Goal: Browse casually: Explore the website without a specific task or goal

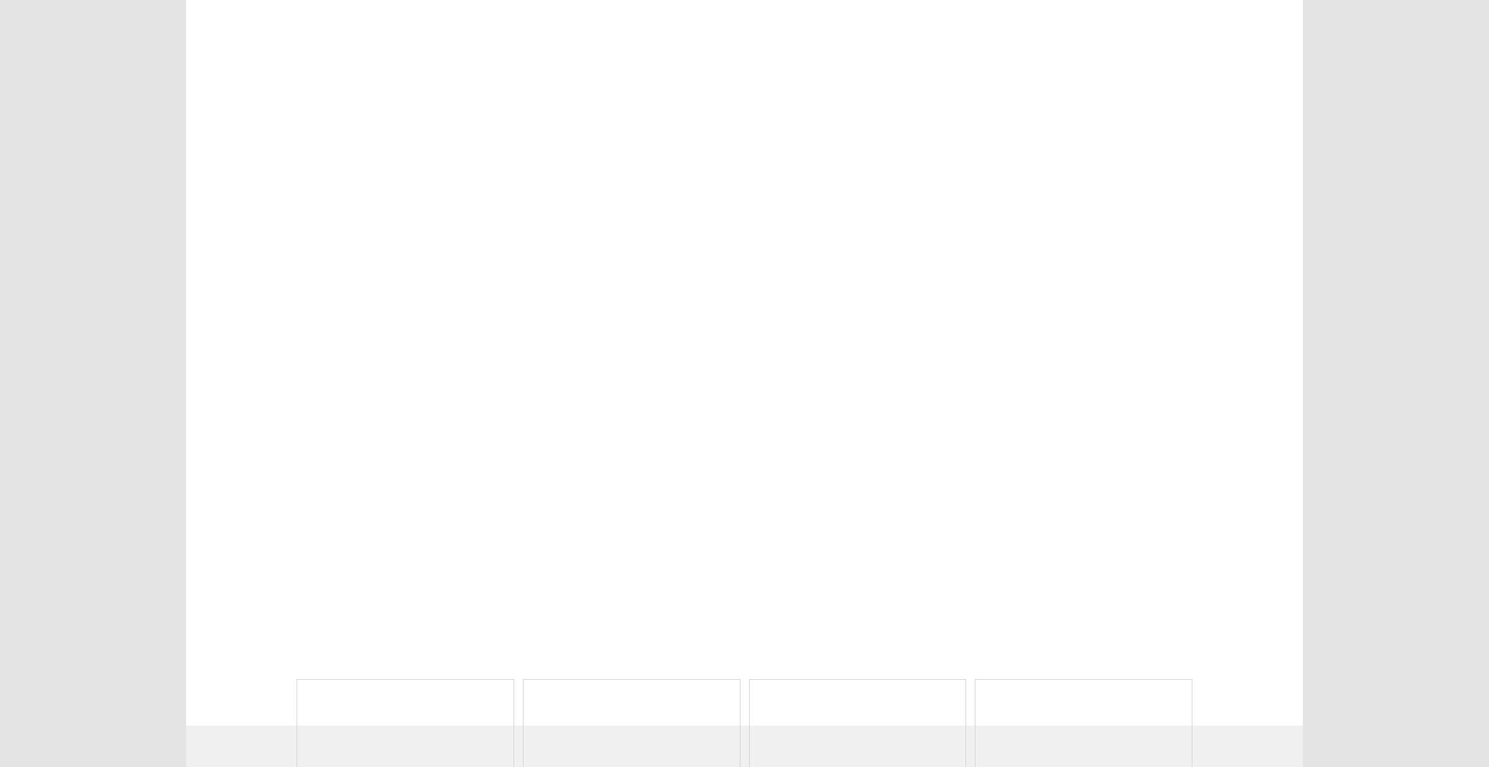
scroll to position [666, 0]
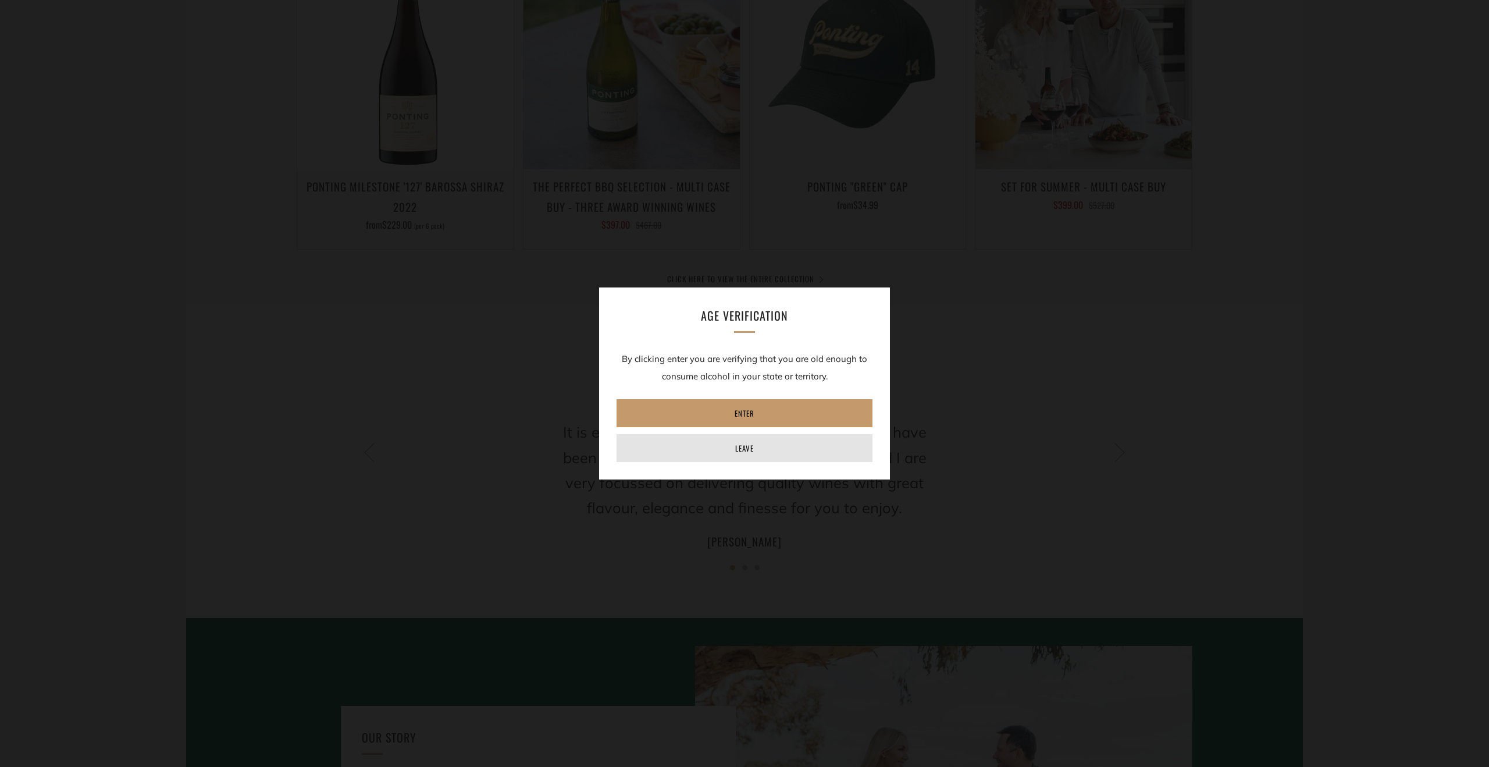
click at [765, 453] on link "Leave" at bounding box center [745, 448] width 256 height 28
click at [784, 412] on link "Enter" at bounding box center [745, 413] width 256 height 28
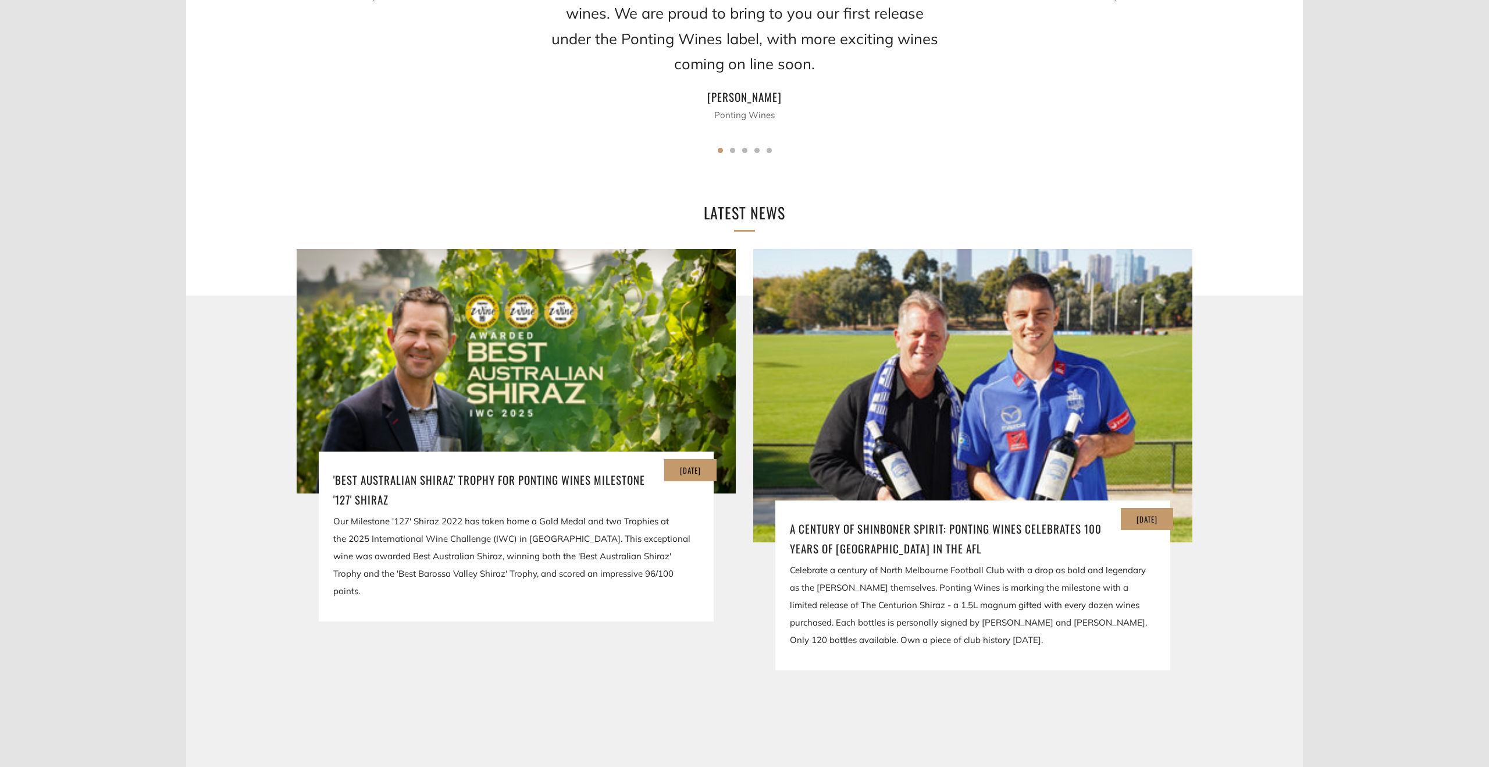
scroll to position [1875, 0]
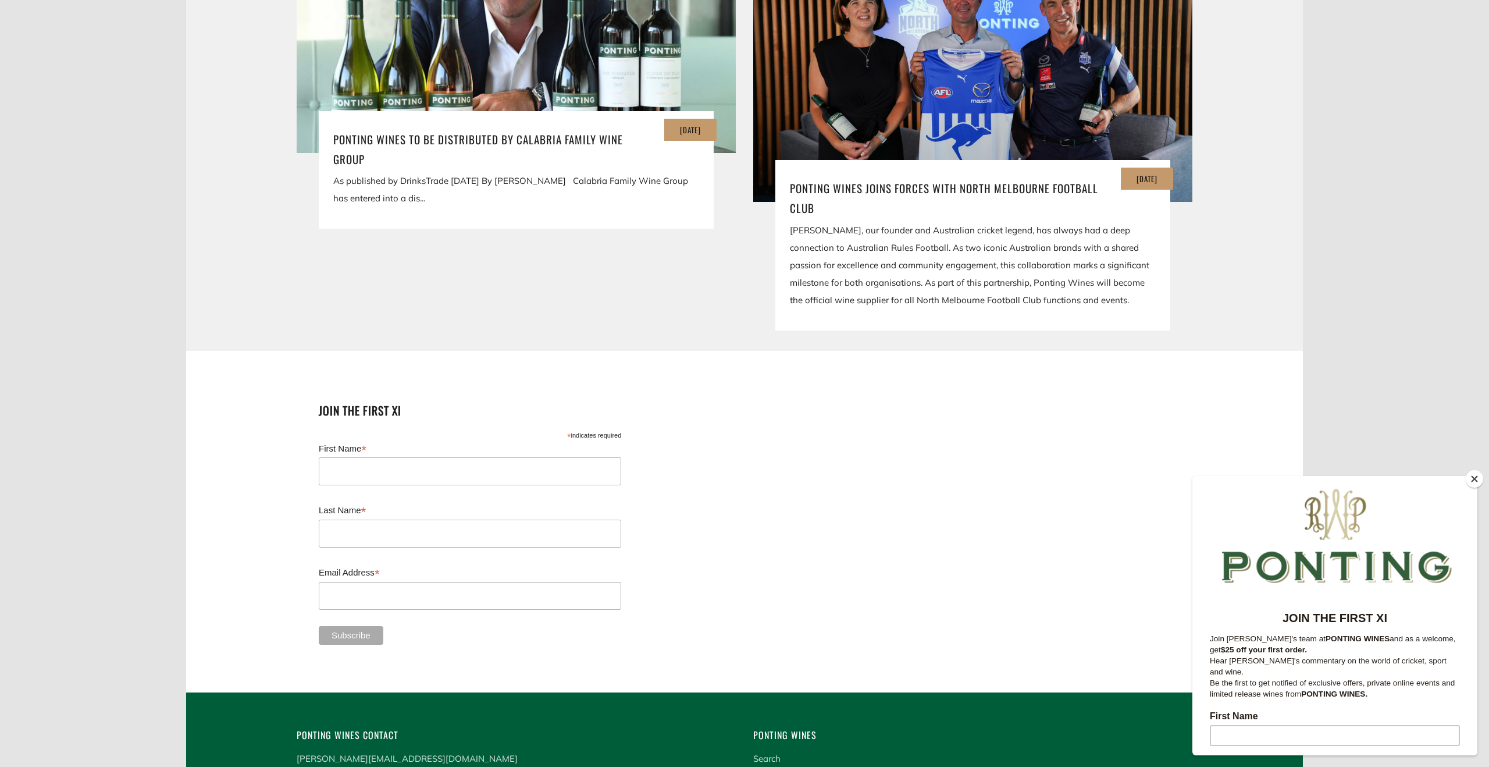
scroll to position [2639, 0]
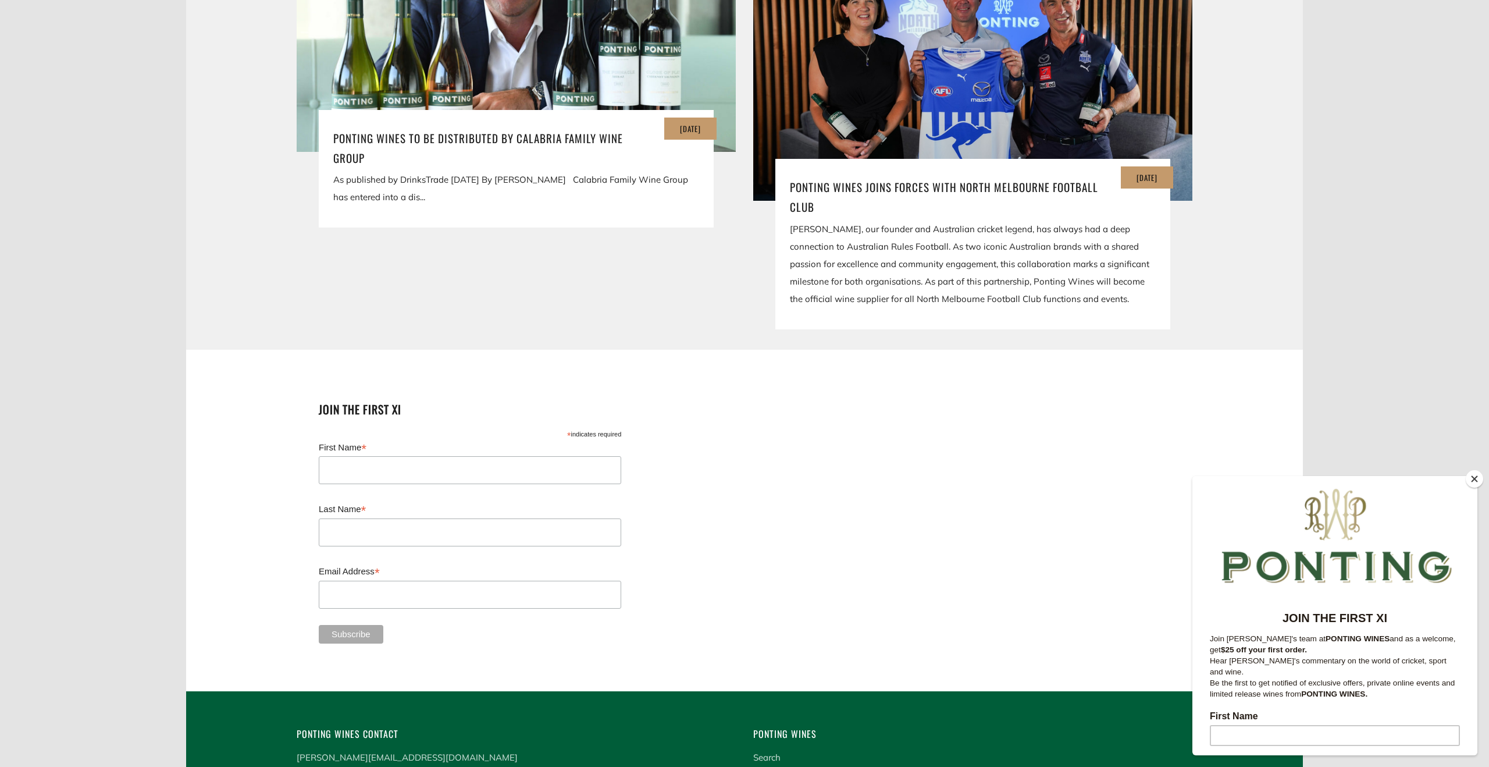
click at [1475, 478] on button "Close" at bounding box center [1474, 478] width 17 height 17
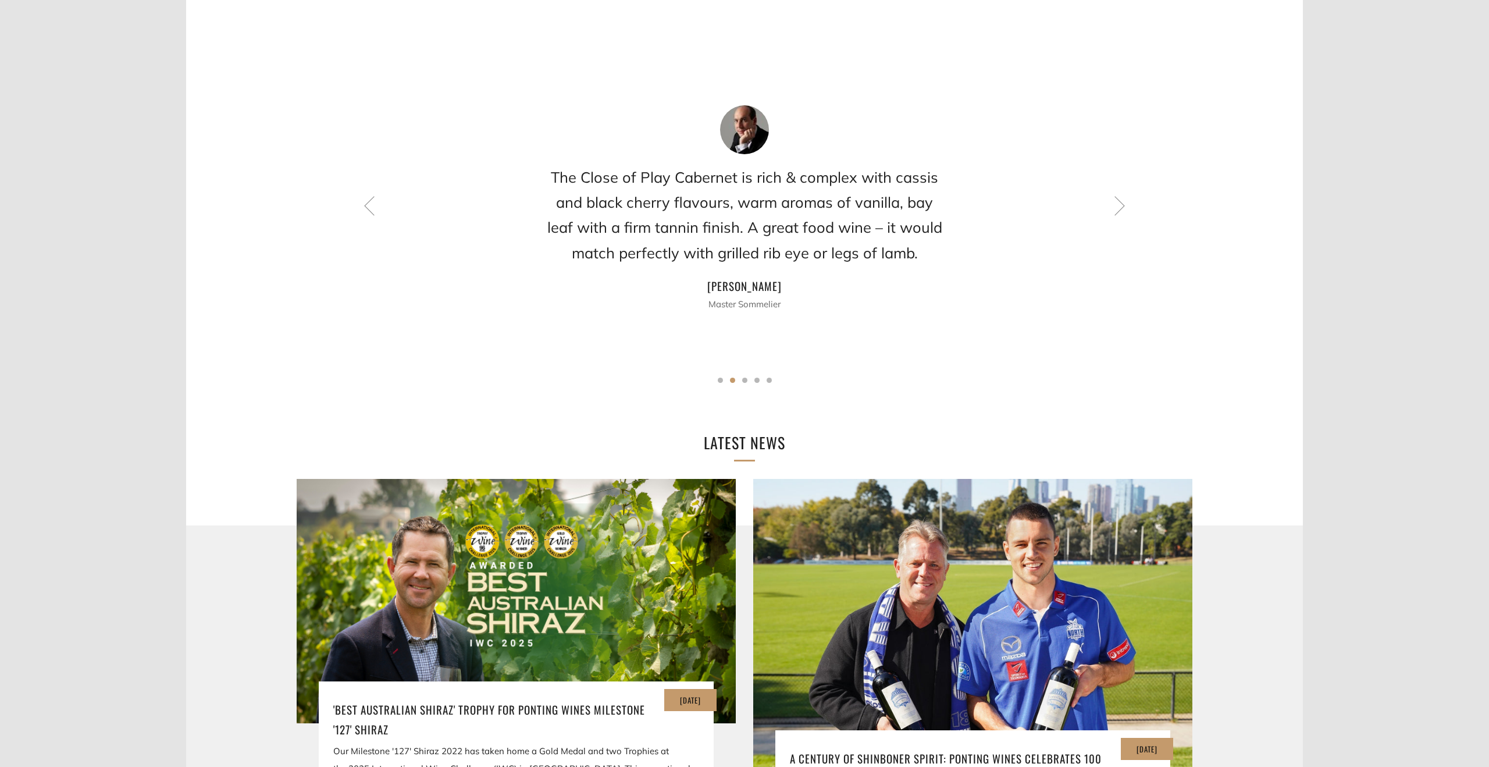
scroll to position [0, 0]
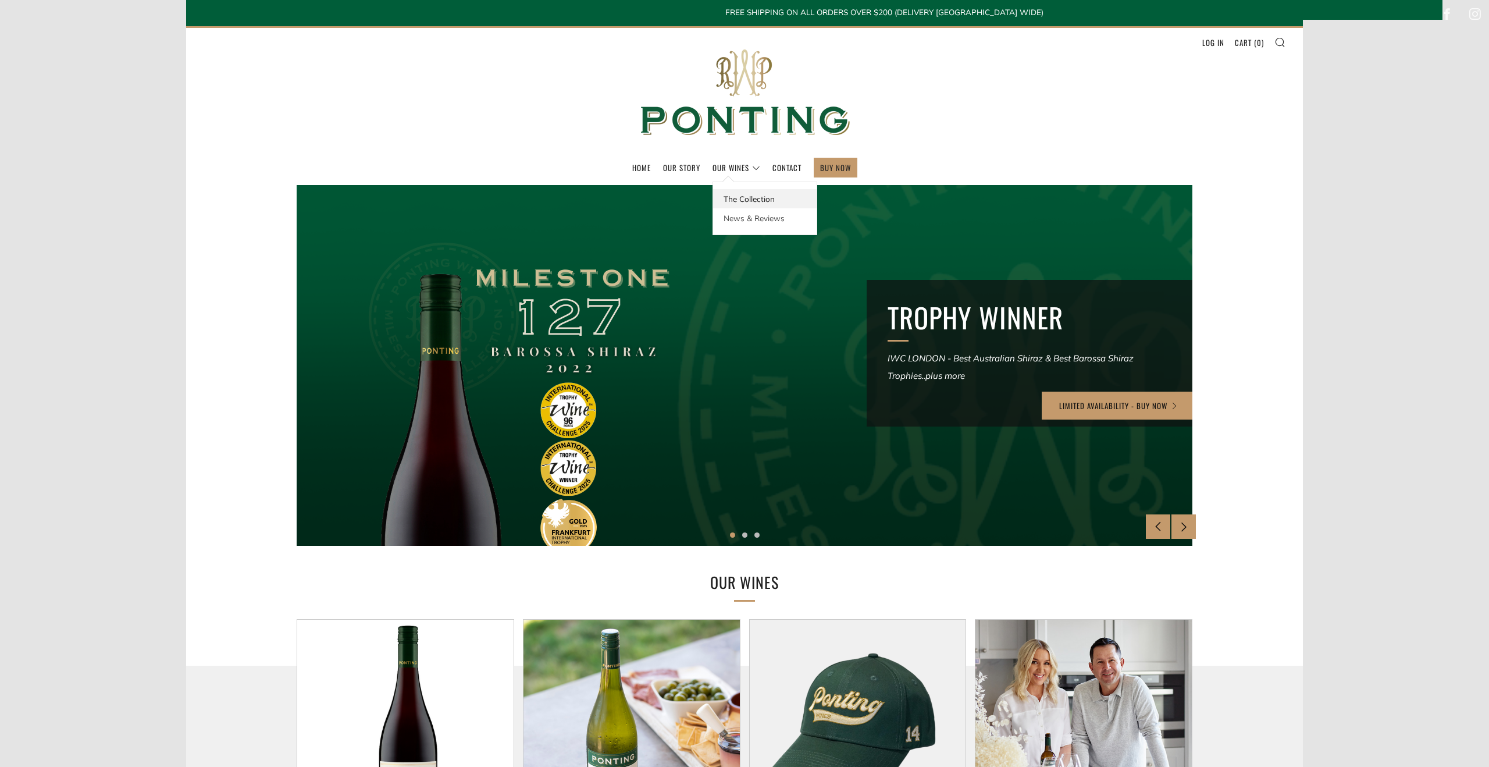
click at [752, 193] on link "The Collection" at bounding box center [765, 198] width 104 height 19
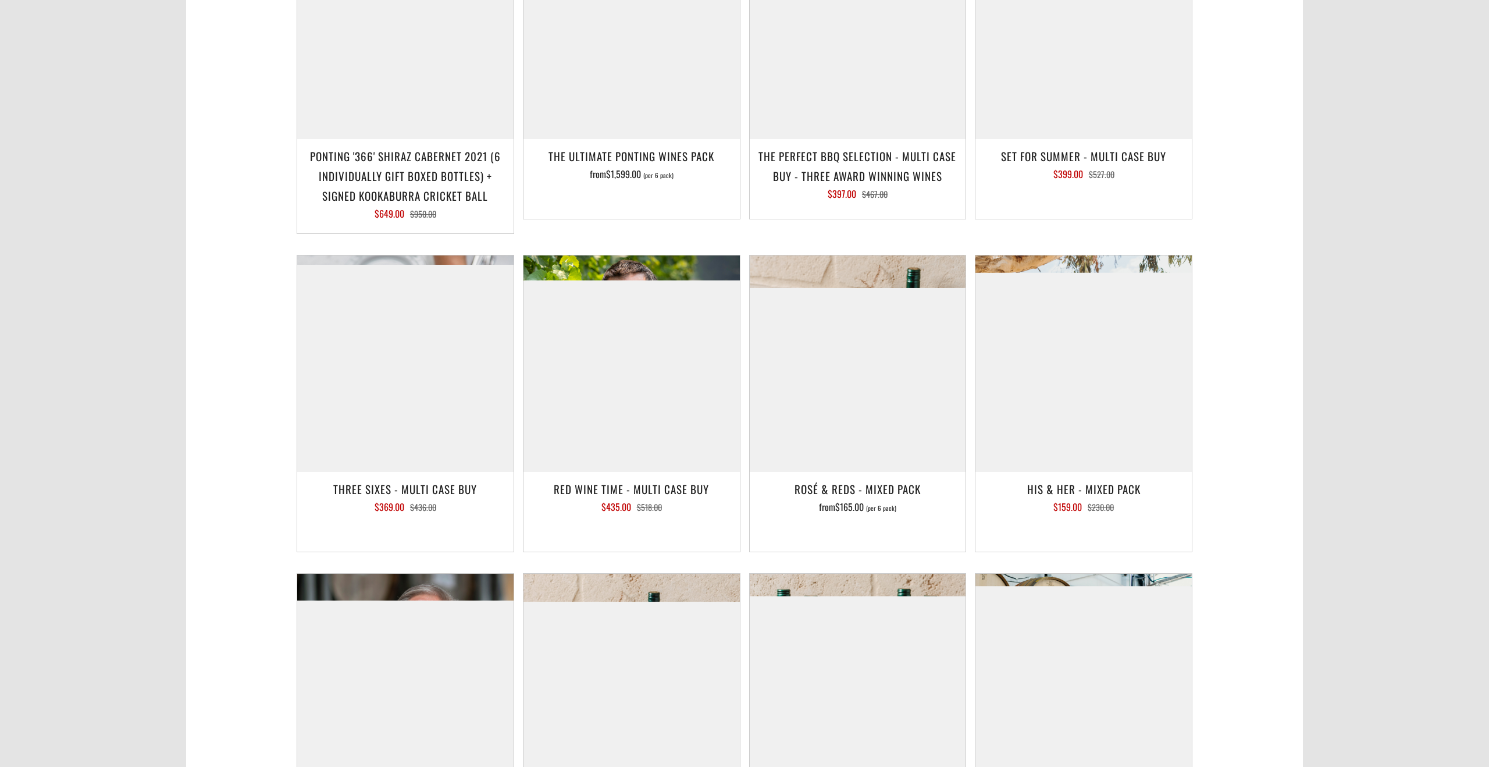
scroll to position [1345, 0]
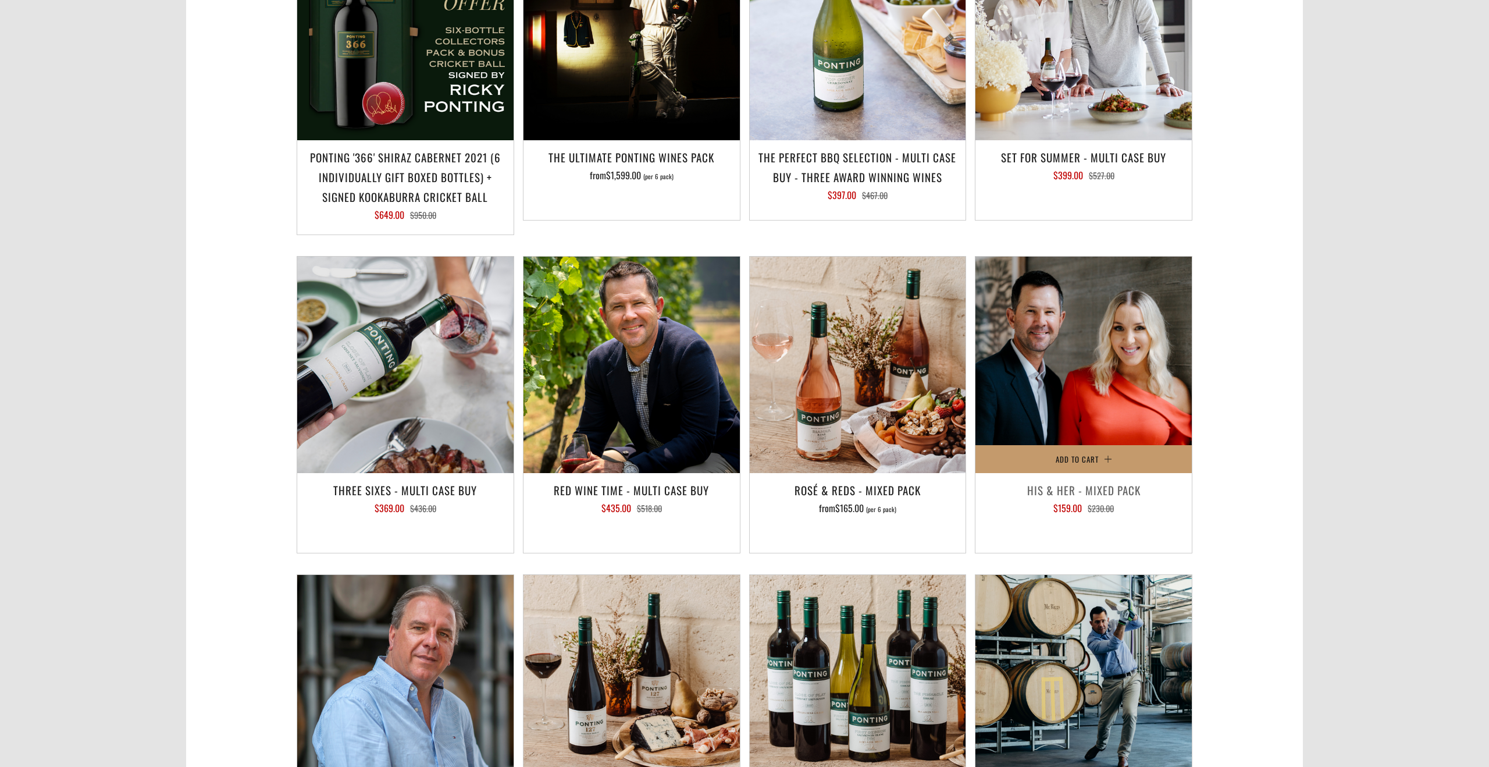
click at [1156, 332] on img at bounding box center [1083, 365] width 216 height 216
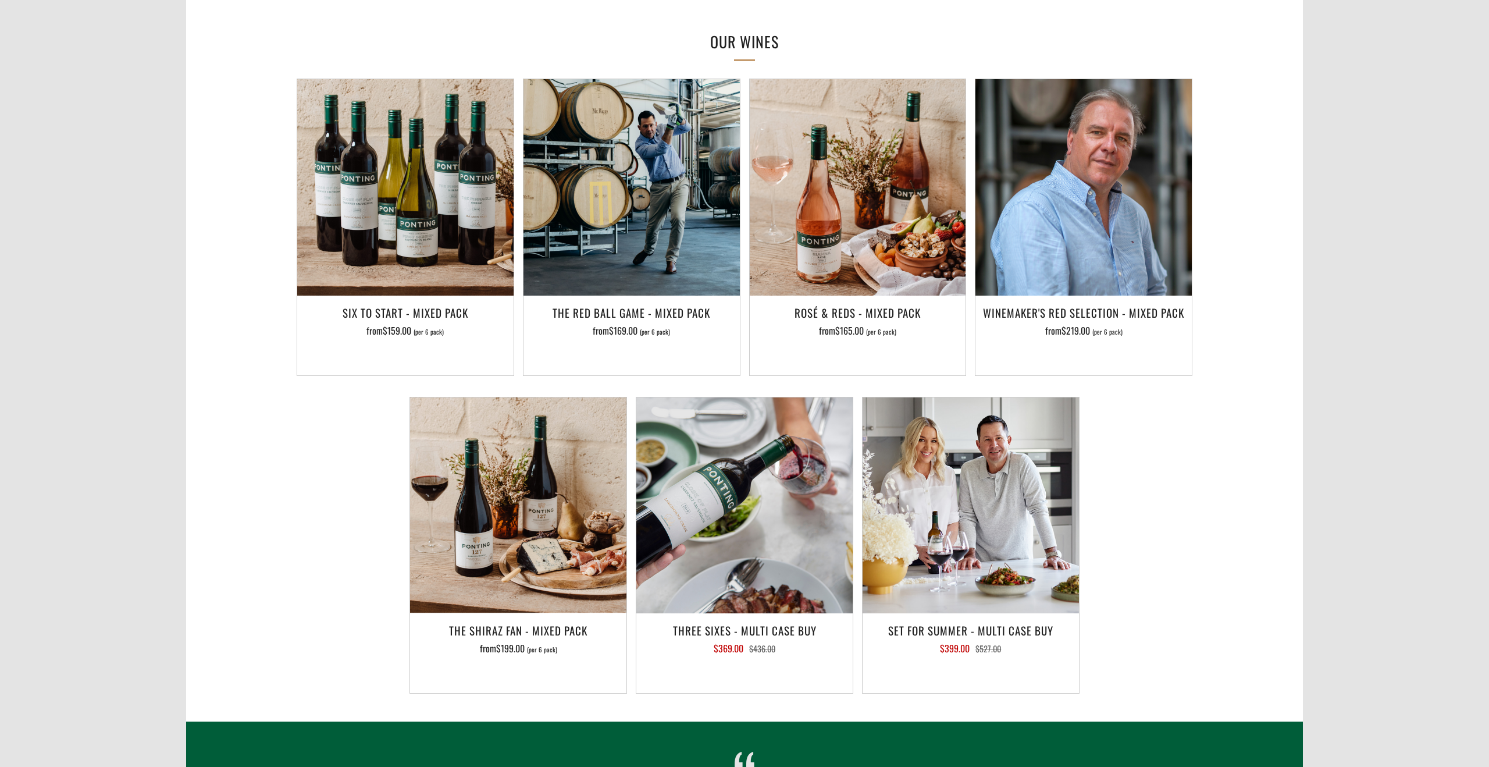
scroll to position [711, 0]
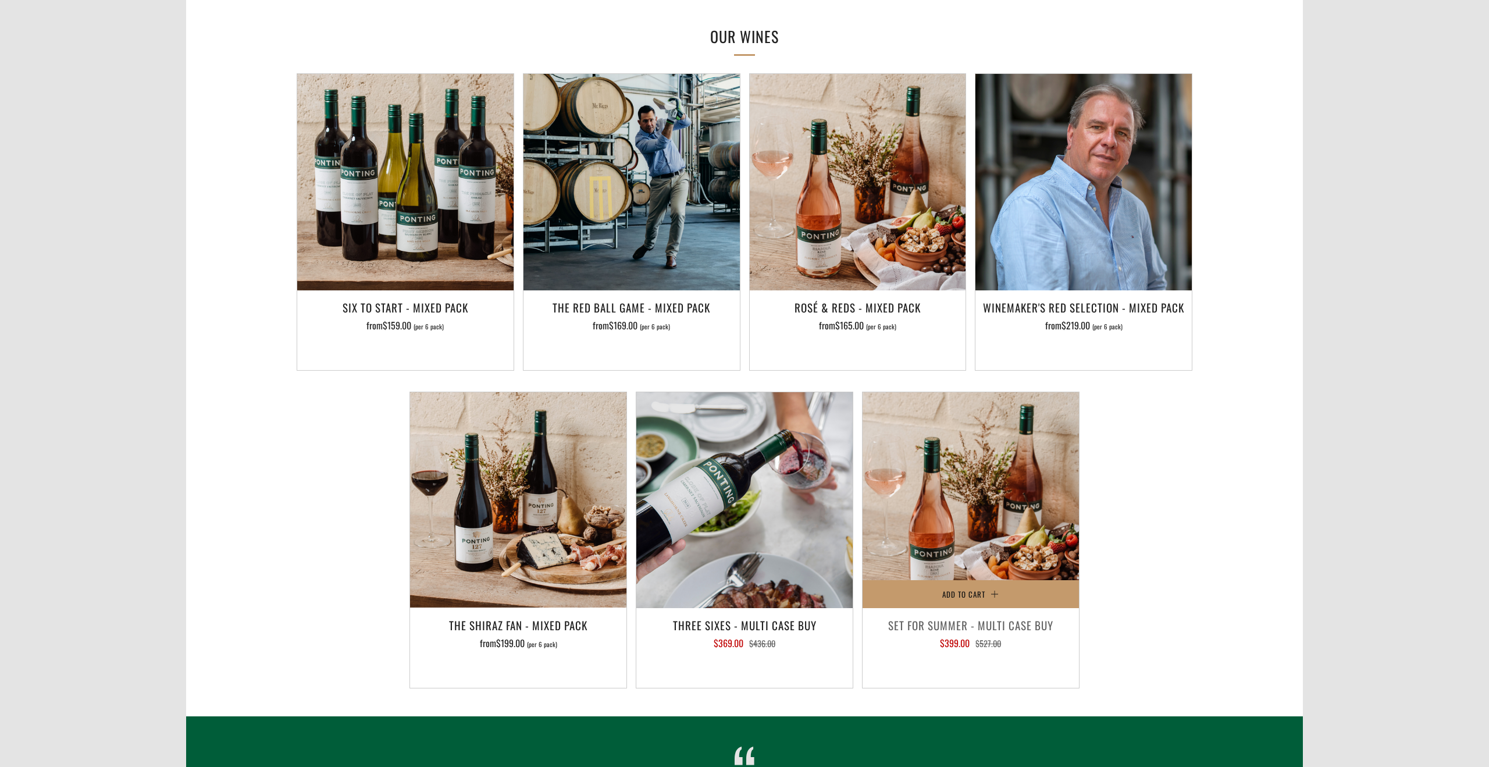
click at [928, 484] on img at bounding box center [971, 500] width 216 height 216
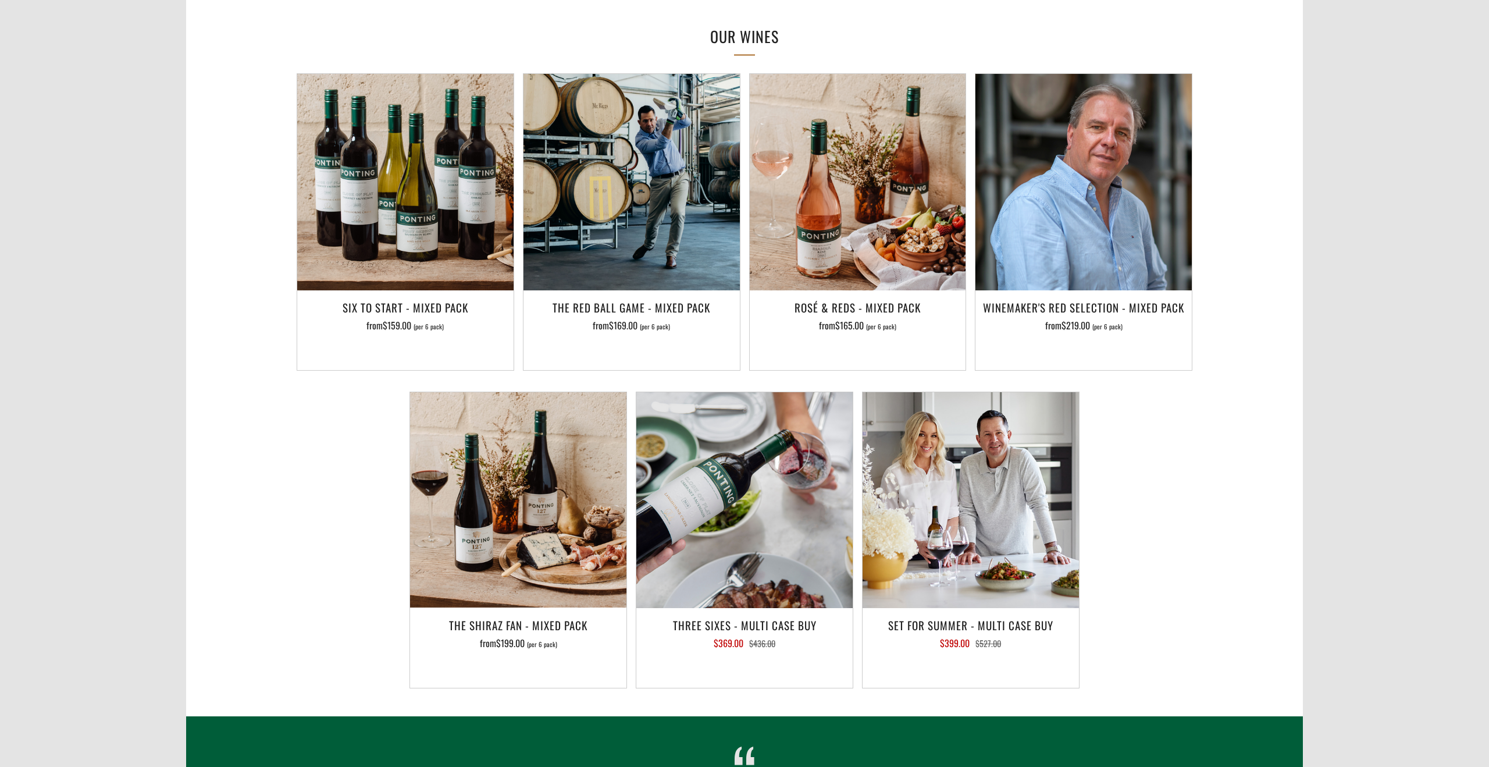
scroll to position [0, 0]
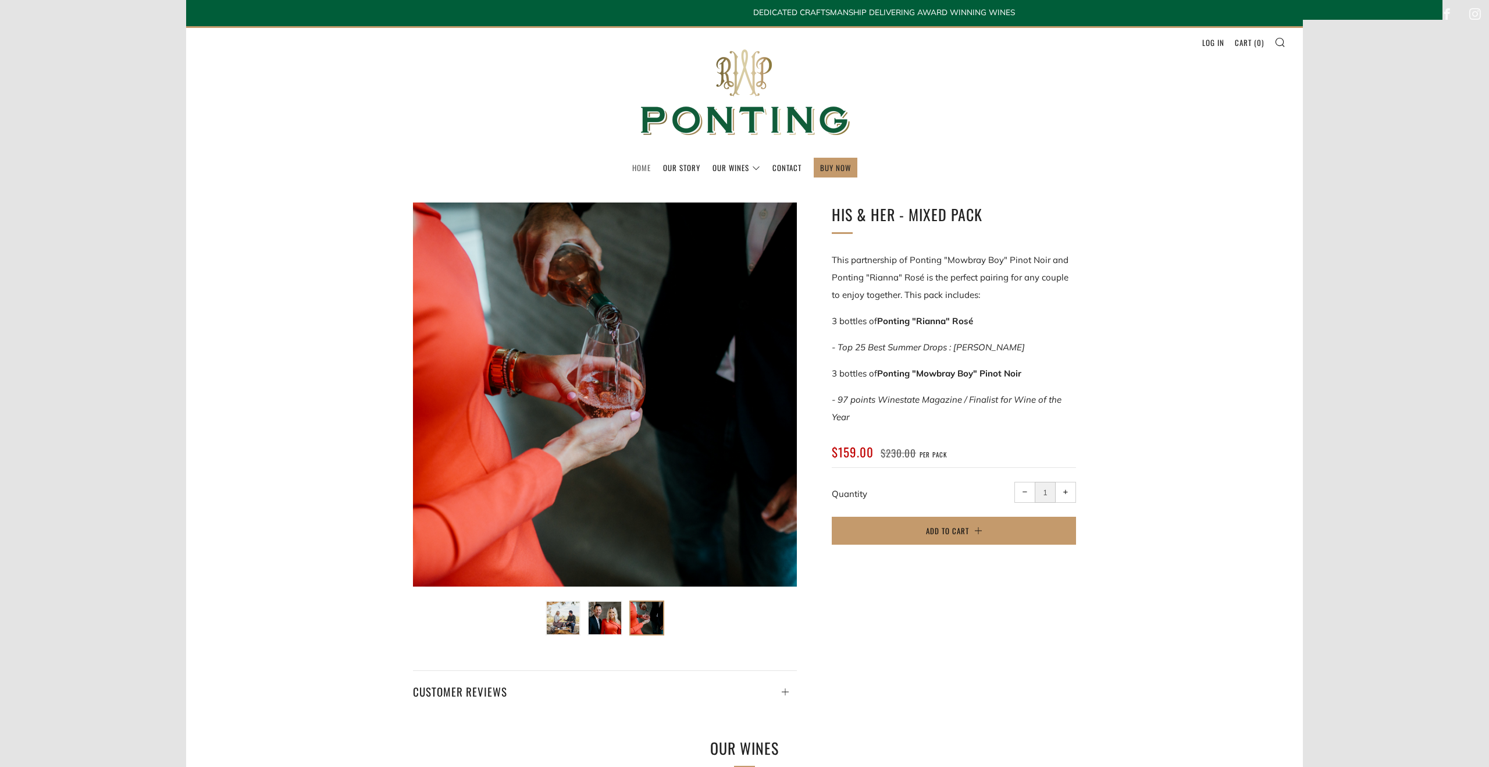
click at [643, 165] on link "Home" at bounding box center [641, 167] width 19 height 19
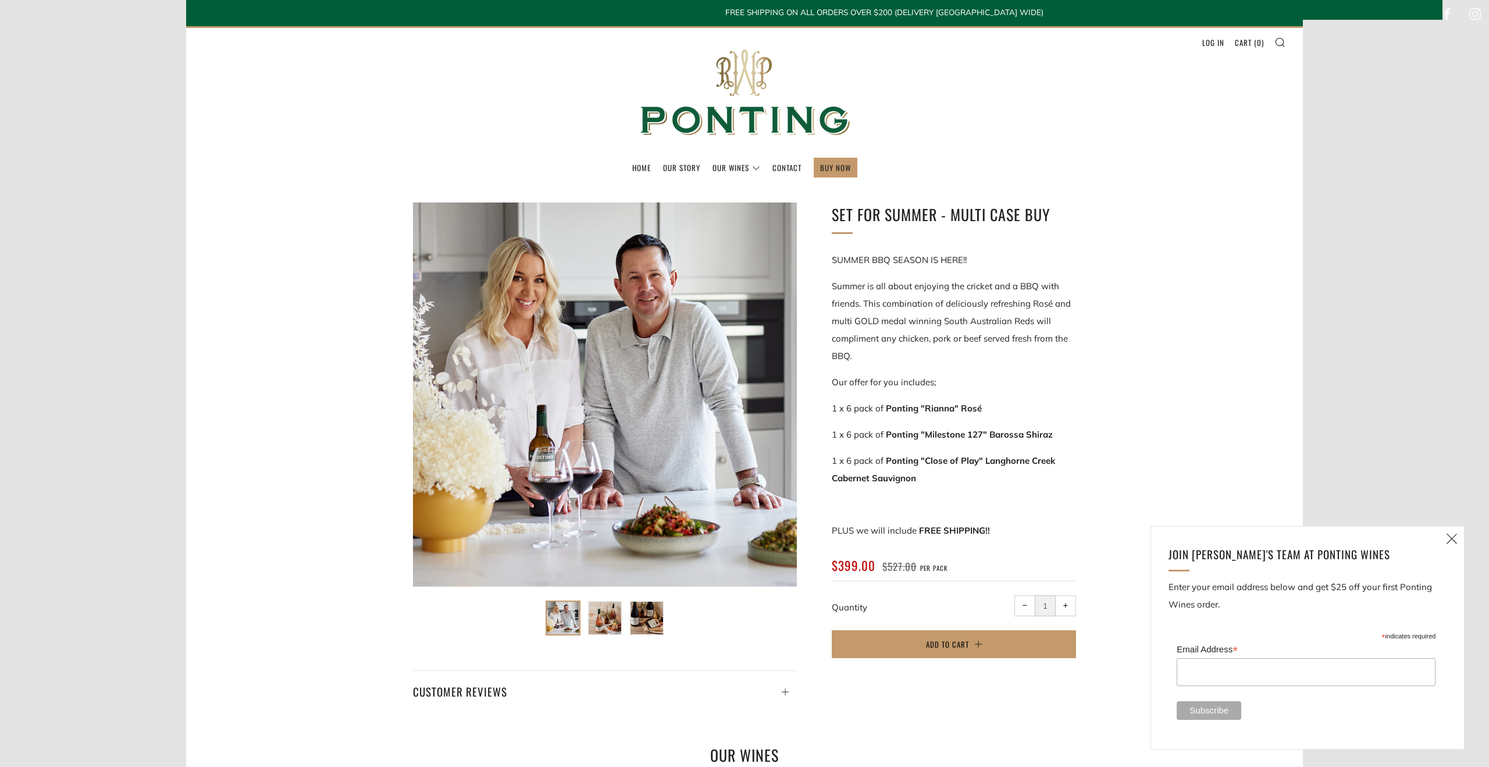
click at [1452, 534] on icon at bounding box center [1452, 538] width 14 height 15
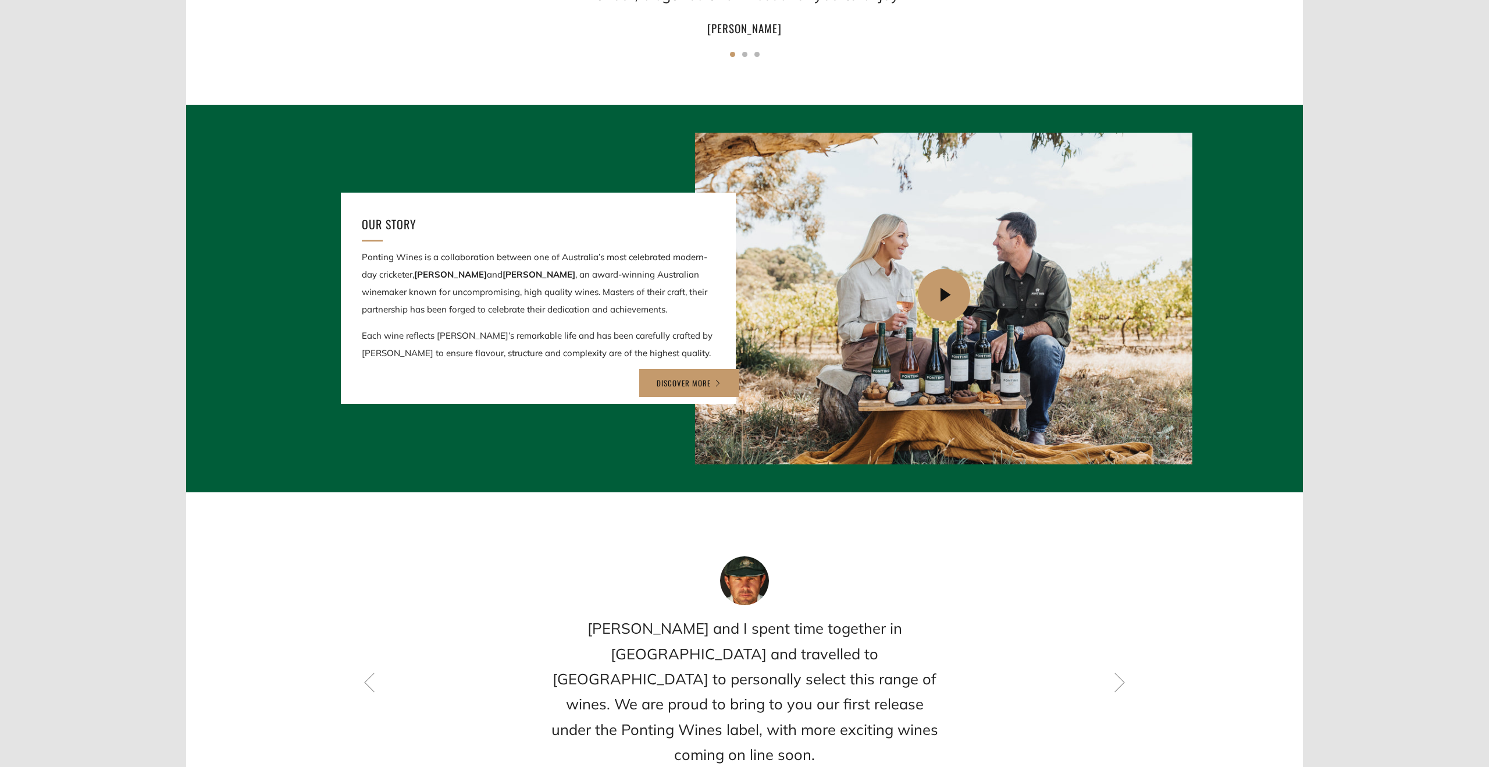
scroll to position [1180, 0]
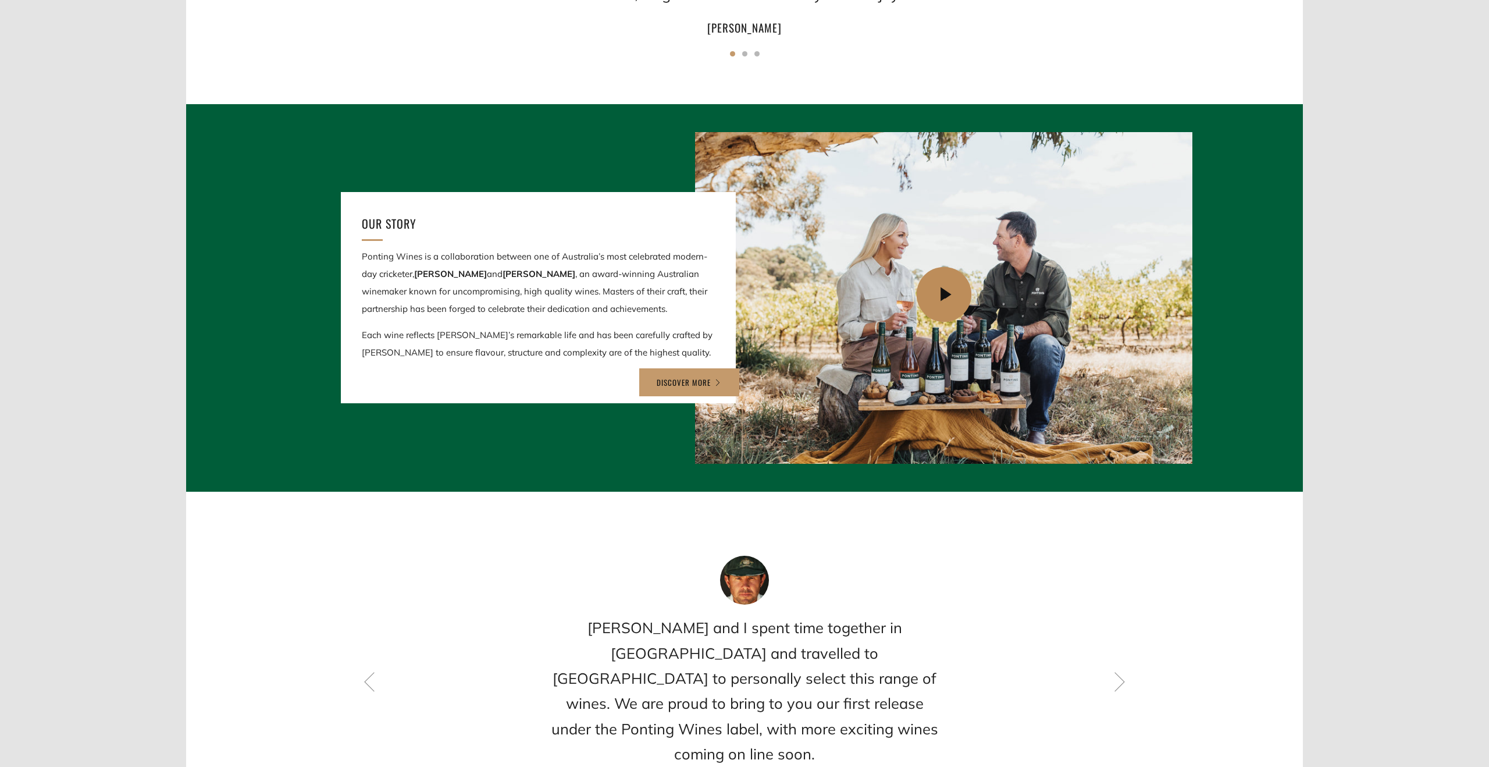
click at [950, 283] on icon at bounding box center [945, 294] width 55 height 55
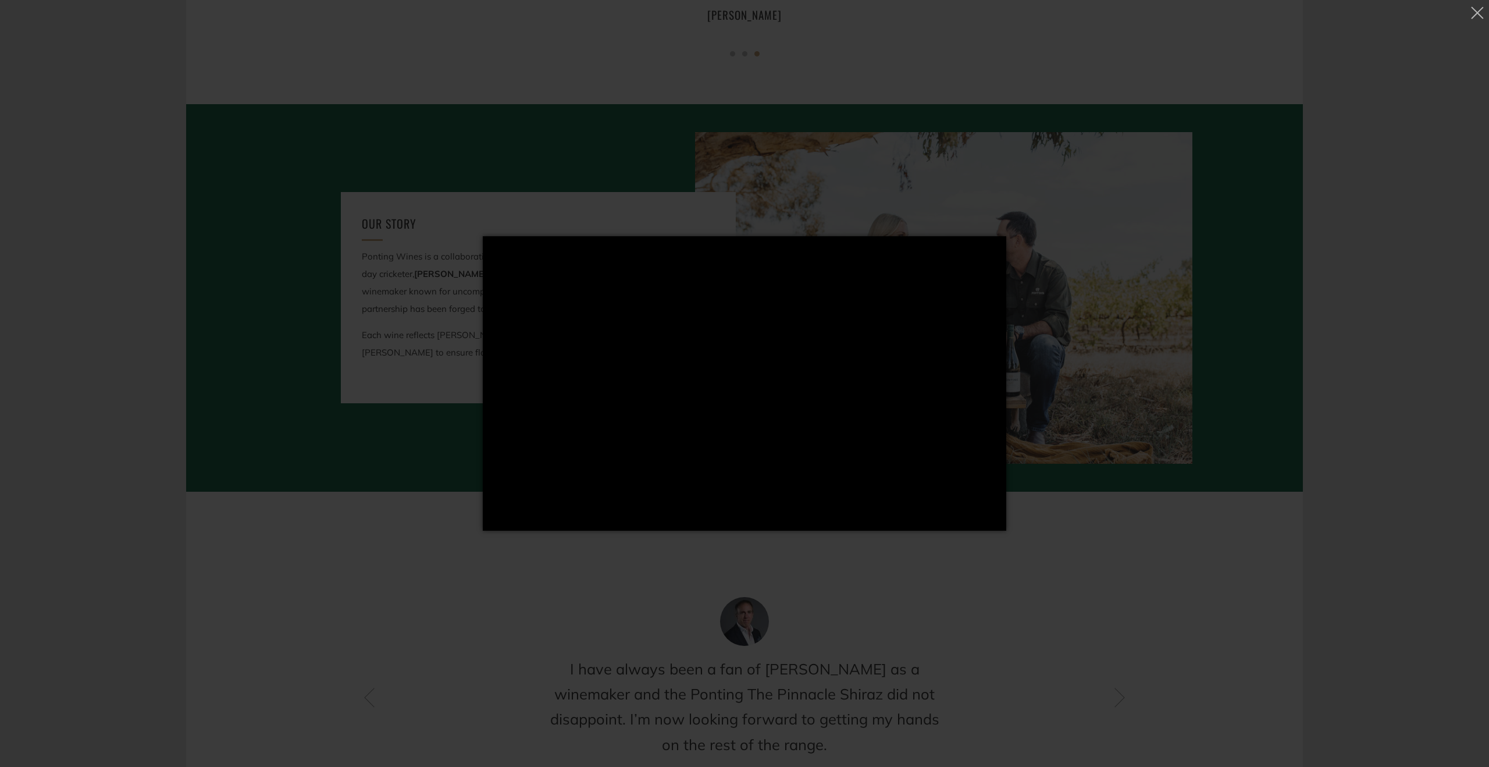
click at [1141, 551] on div "Loading..." at bounding box center [744, 383] width 1489 height 767
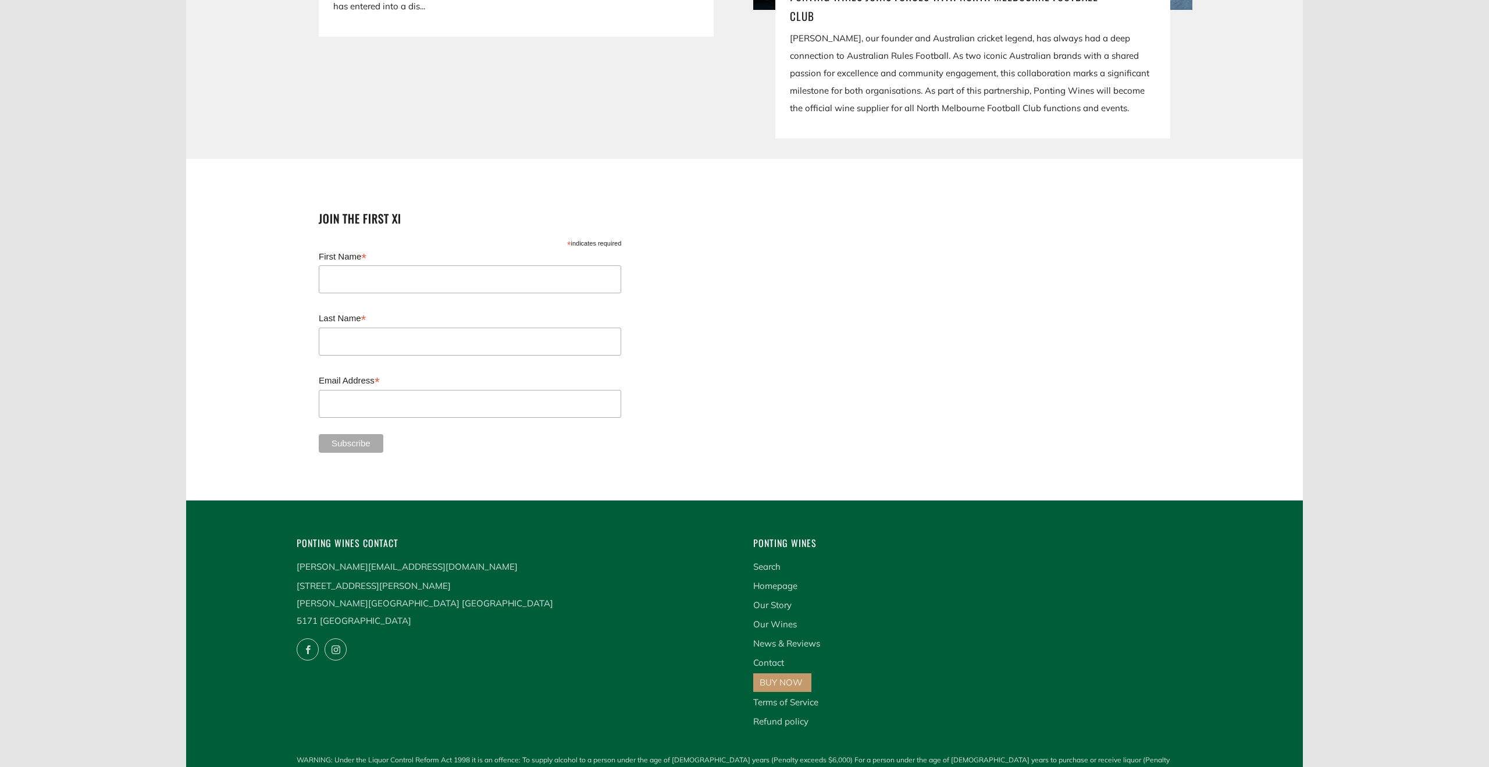
scroll to position [0, 0]
